Goal: Navigation & Orientation: Find specific page/section

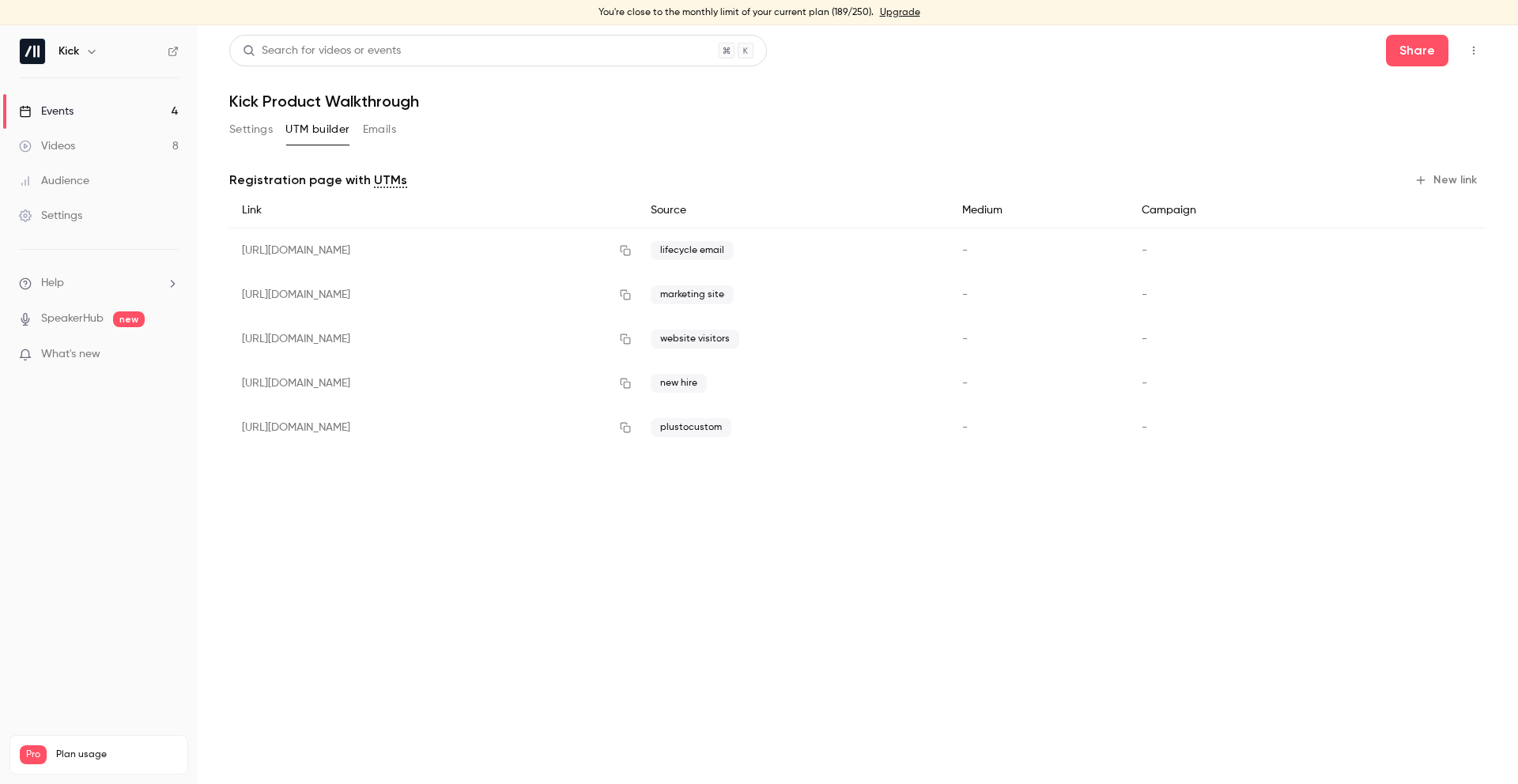
click at [123, 115] on link "Events 4" at bounding box center [99, 111] width 198 height 35
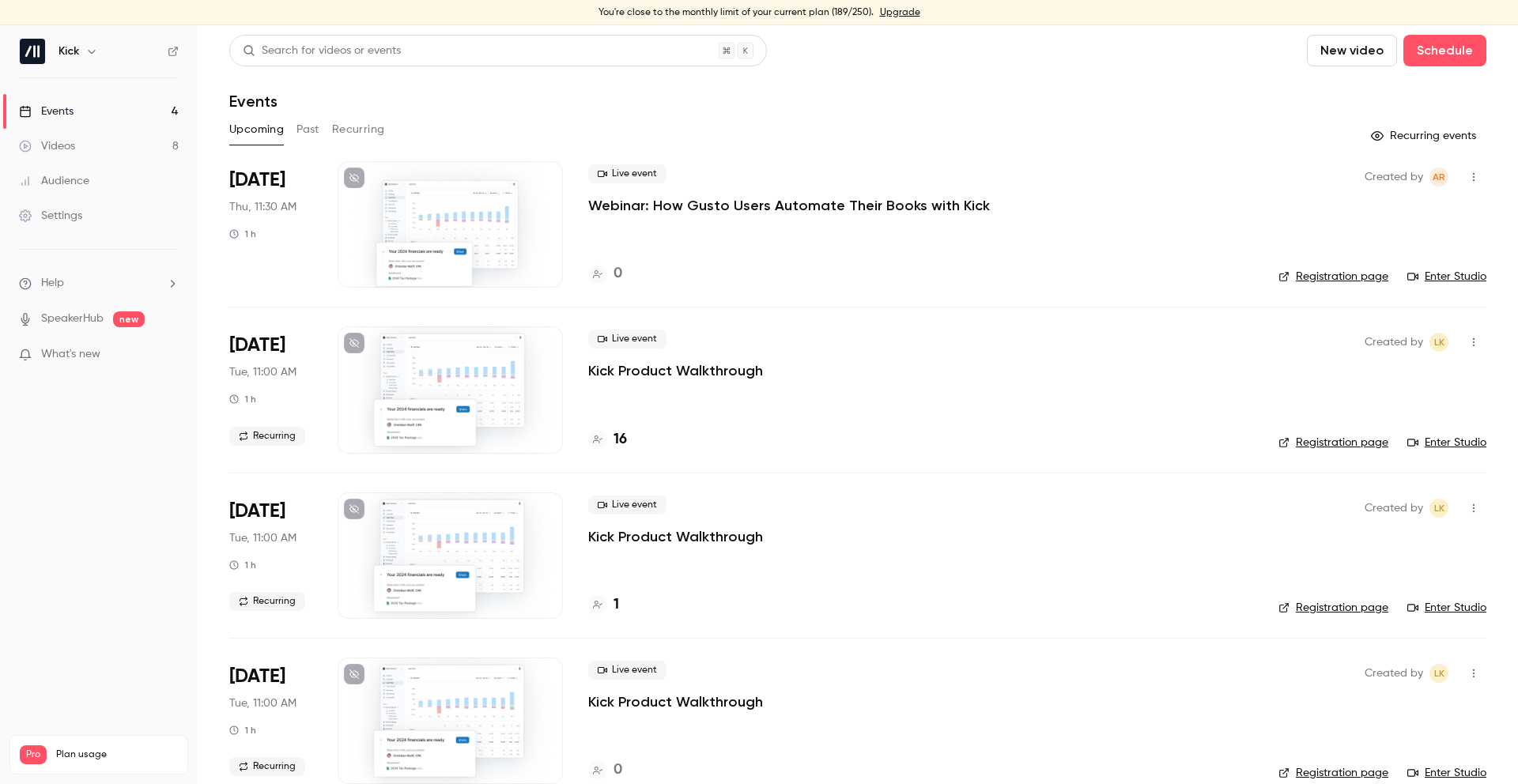
scroll to position [9, 0]
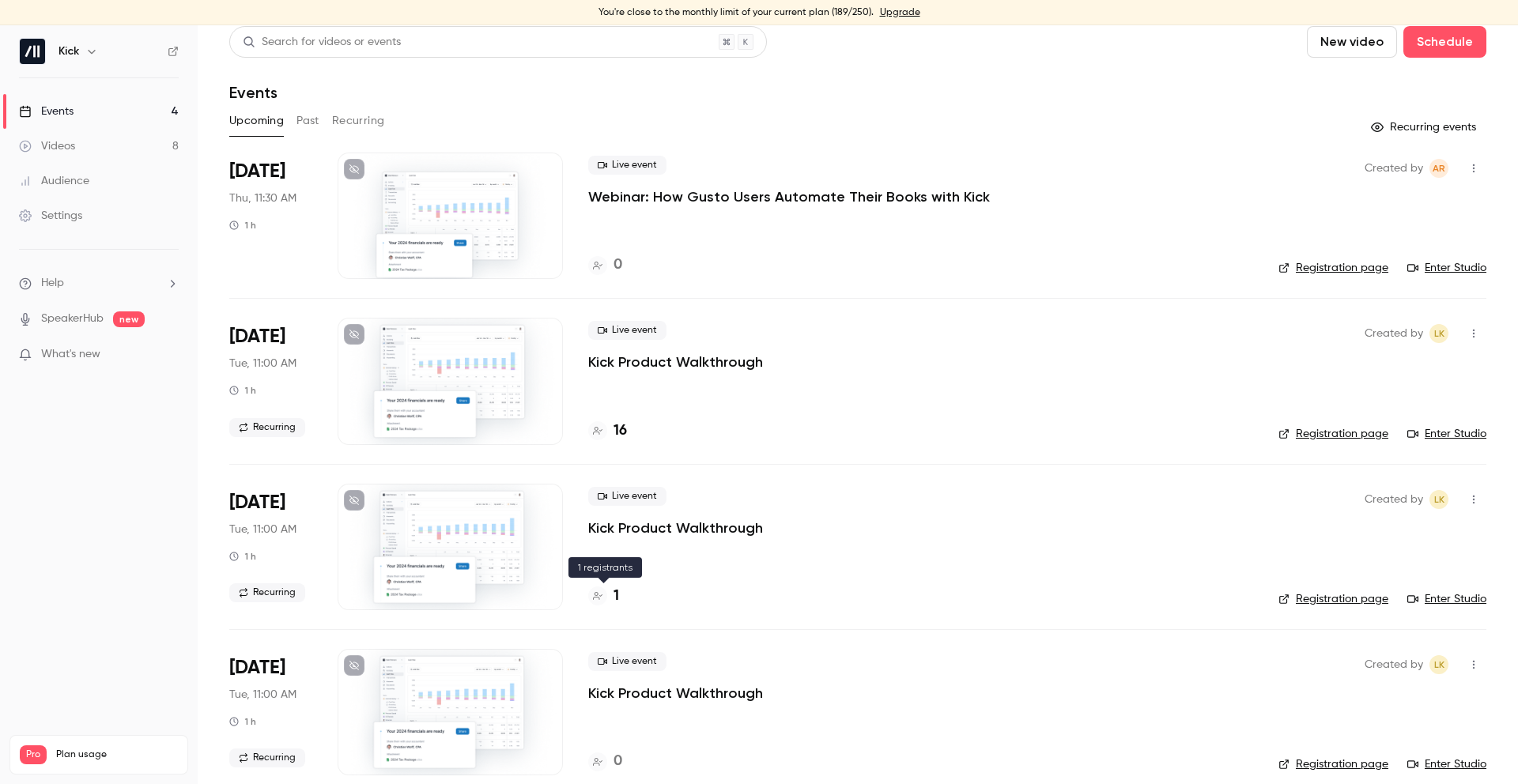
click at [614, 592] on h4 "1" at bounding box center [617, 596] width 6 height 21
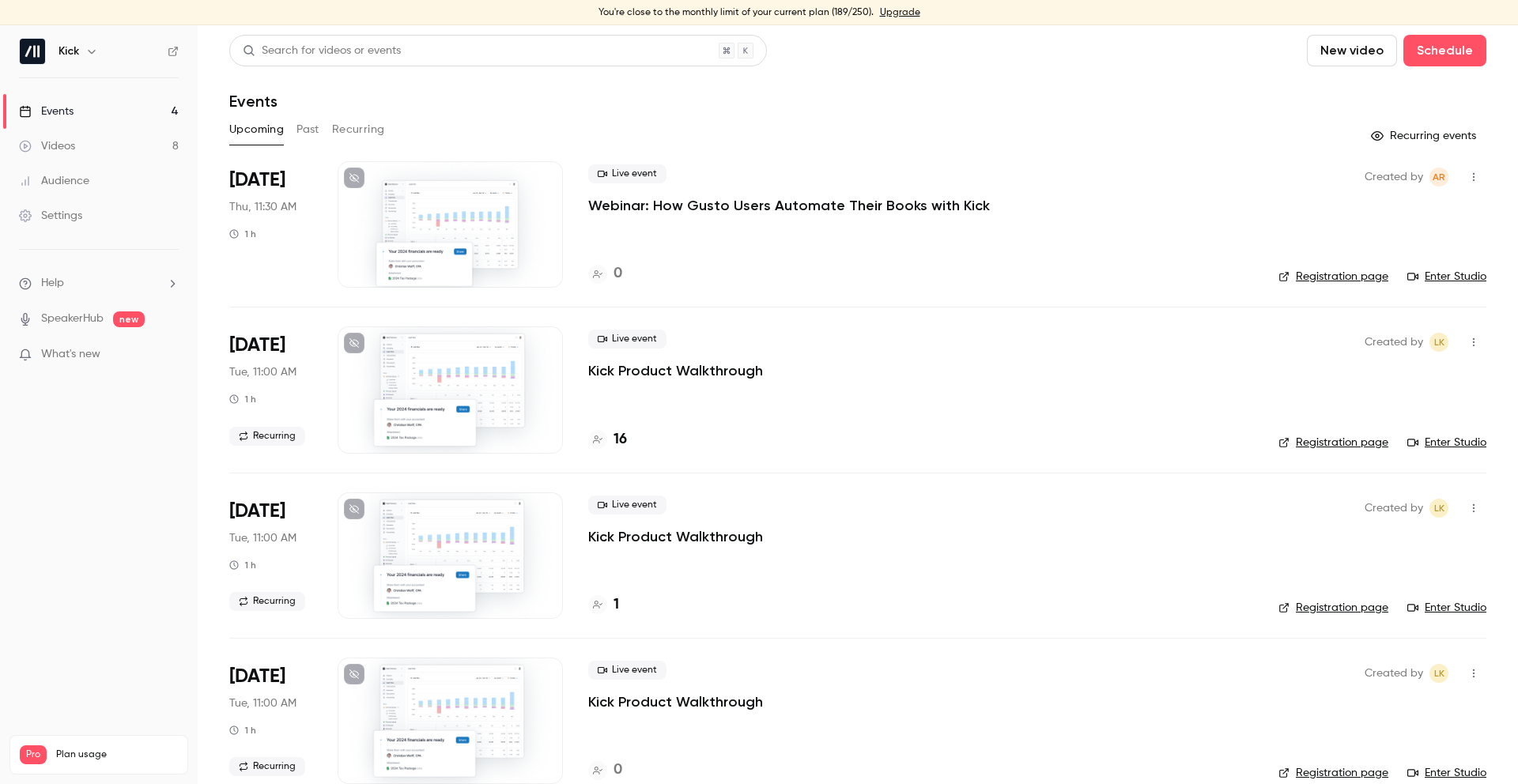
click at [618, 435] on h4 "16" at bounding box center [620, 440] width 13 height 21
